Goal: Information Seeking & Learning: Learn about a topic

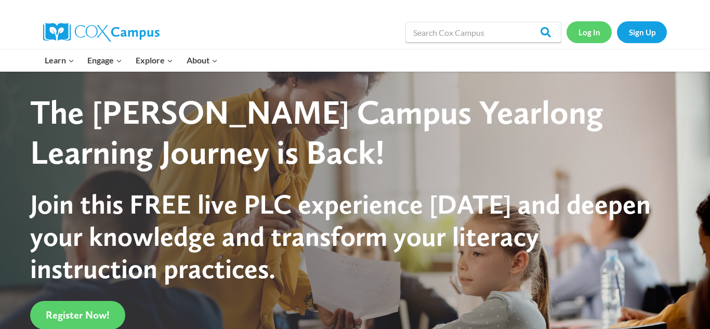
click at [590, 35] on link "Log In" at bounding box center [588, 31] width 45 height 21
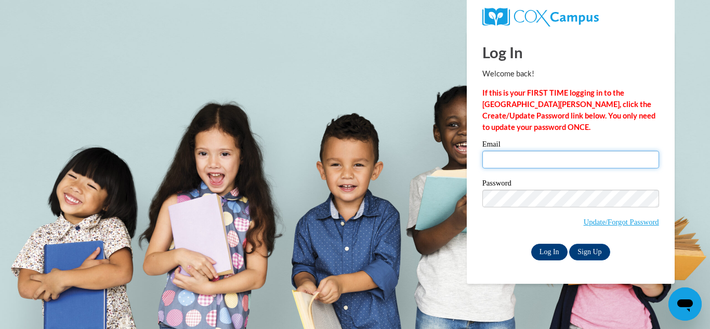
type input "lesandrinit@peshtigo.k12.wi.us"
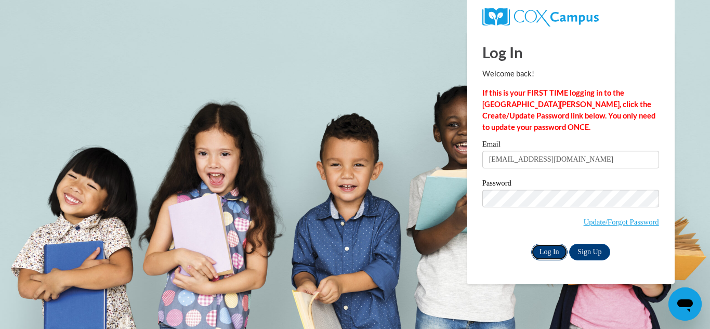
click at [549, 248] on input "Log In" at bounding box center [549, 252] width 36 height 17
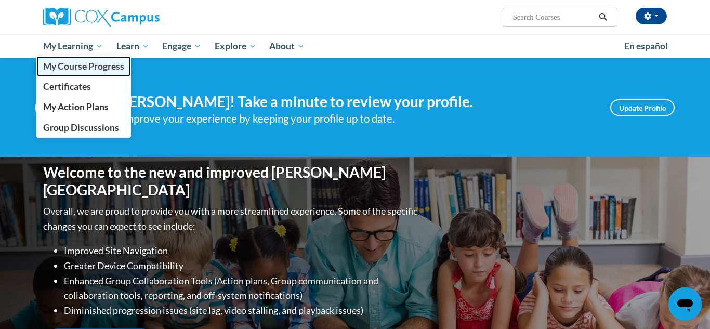
click at [73, 66] on span "My Course Progress" at bounding box center [83, 66] width 81 height 11
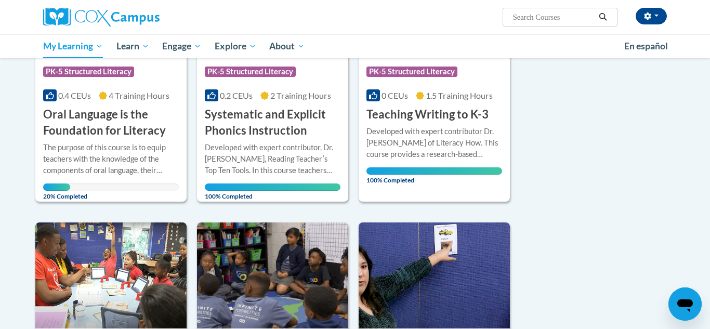
scroll to position [223, 0]
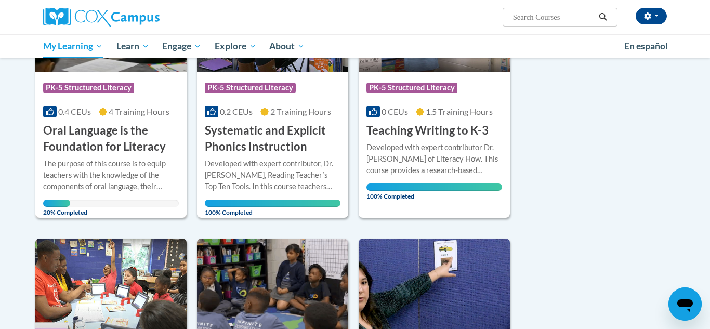
click at [121, 142] on h3 "Oral Language is the Foundation for Literacy" at bounding box center [111, 139] width 136 height 32
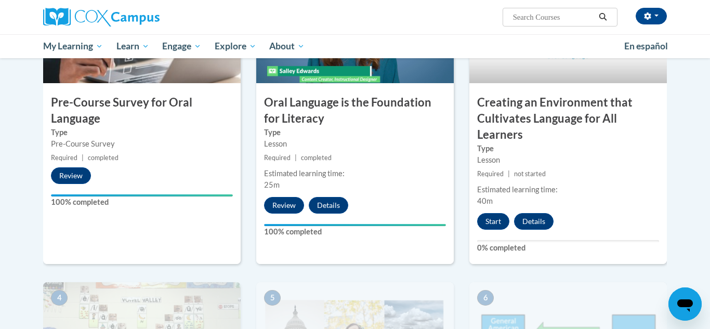
scroll to position [287, 0]
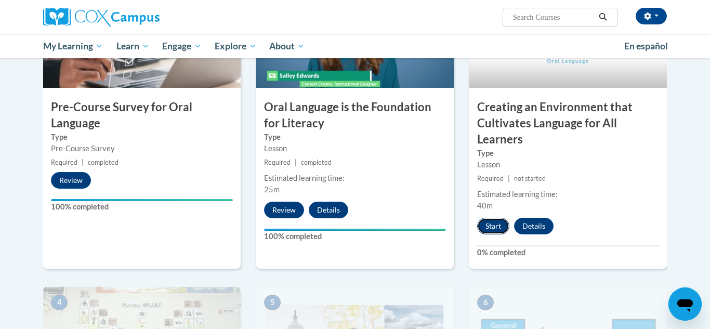
click at [493, 226] on button "Start" at bounding box center [493, 226] width 32 height 17
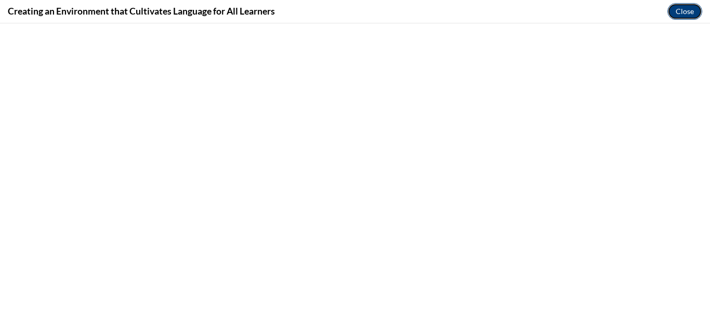
click at [679, 10] on button "Close" at bounding box center [684, 11] width 35 height 17
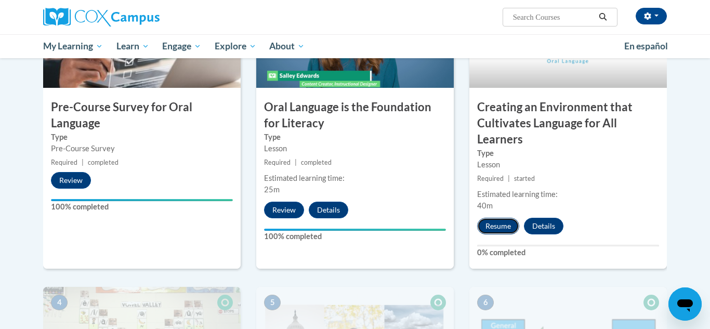
click at [501, 222] on button "Resume" at bounding box center [498, 226] width 42 height 17
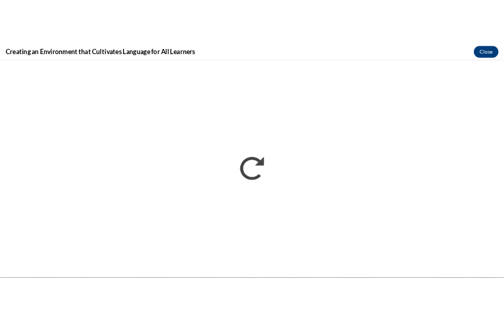
scroll to position [0, 0]
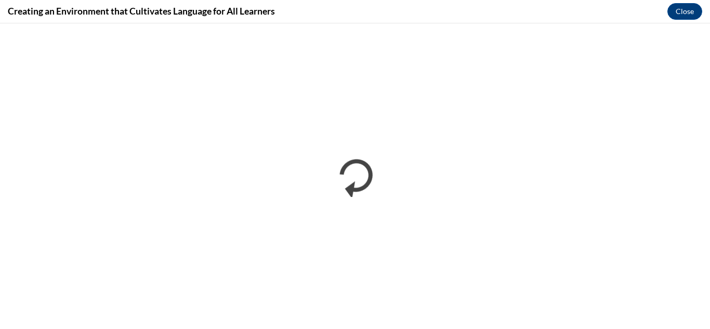
click at [707, 11] on div "Creating an Environment that Cultivates Language for All Learners Close" at bounding box center [355, 11] width 710 height 23
click at [707, 12] on div "Creating an Environment that Cultivates Language for All Learners Close" at bounding box center [355, 11] width 710 height 23
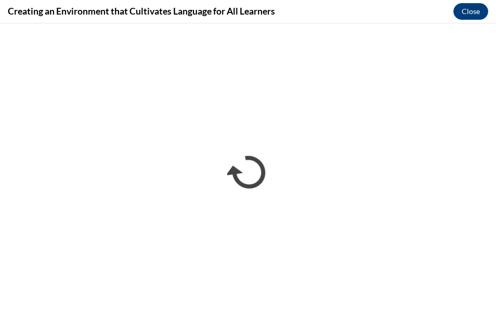
click at [493, 17] on div "Creating an Environment that Cultivates Language for All Learners Close" at bounding box center [248, 11] width 496 height 23
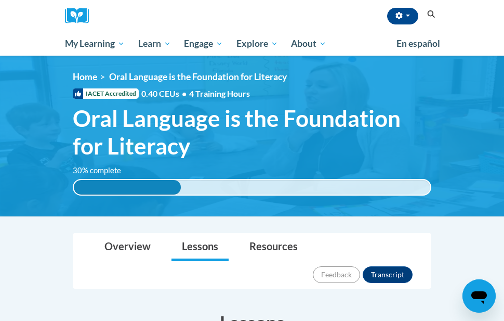
click at [445, 202] on img at bounding box center [252, 136] width 504 height 161
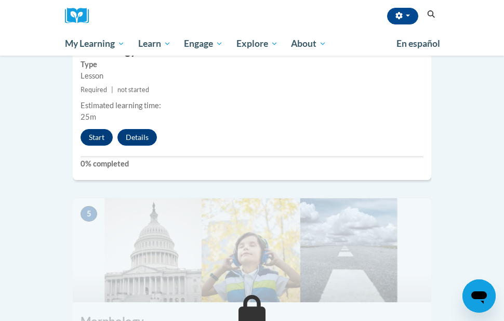
scroll to position [1226, 0]
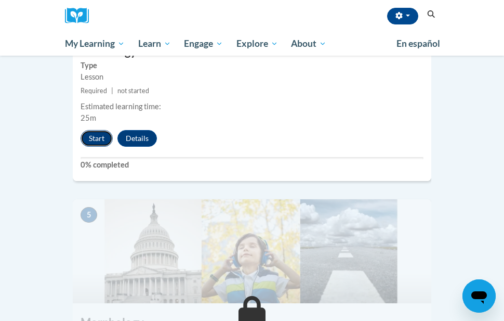
click at [98, 130] on button "Start" at bounding box center [97, 138] width 32 height 17
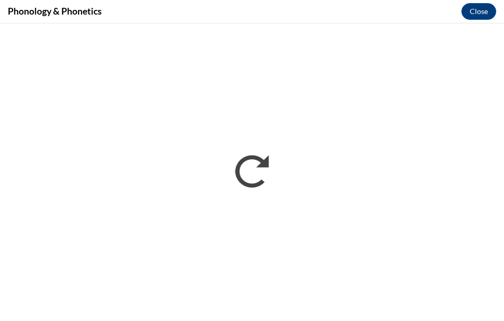
scroll to position [0, 0]
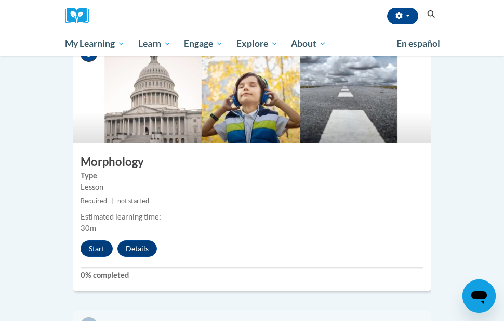
scroll to position [1371, 0]
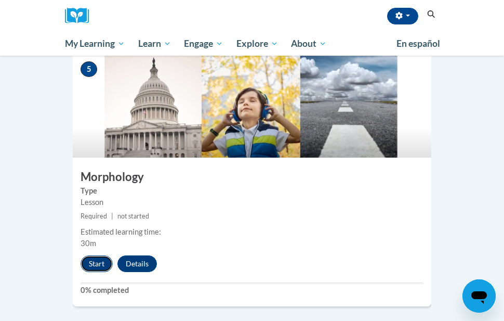
click at [90, 255] on button "Start" at bounding box center [97, 263] width 32 height 17
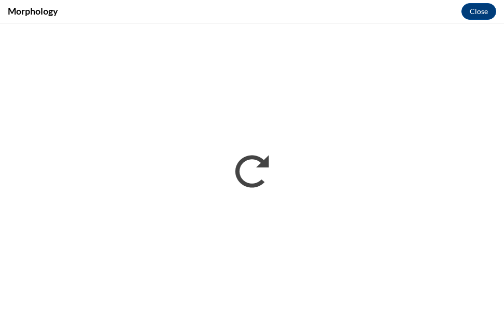
scroll to position [0, 0]
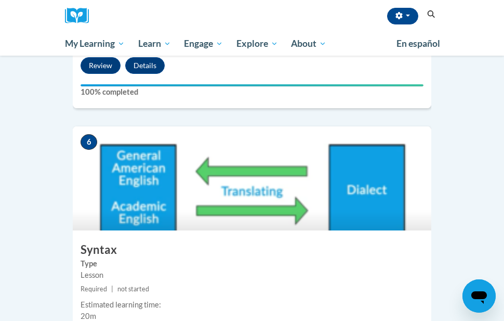
scroll to position [1585, 0]
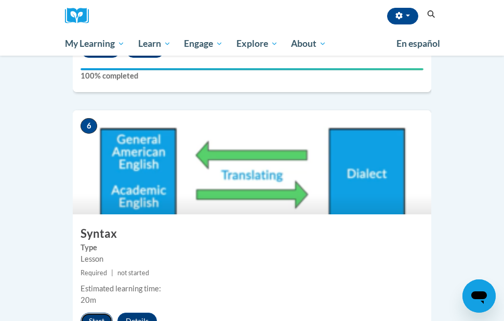
click at [100, 312] on button "Start" at bounding box center [97, 320] width 32 height 17
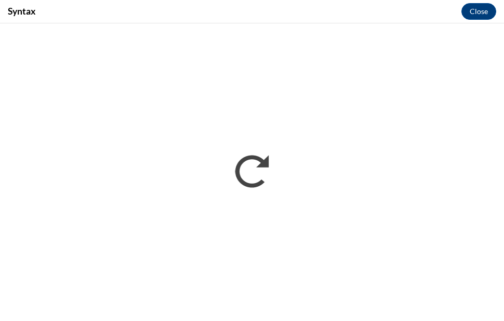
scroll to position [0, 0]
click at [472, 15] on button "Close" at bounding box center [478, 11] width 35 height 17
